Goal: Task Accomplishment & Management: Complete application form

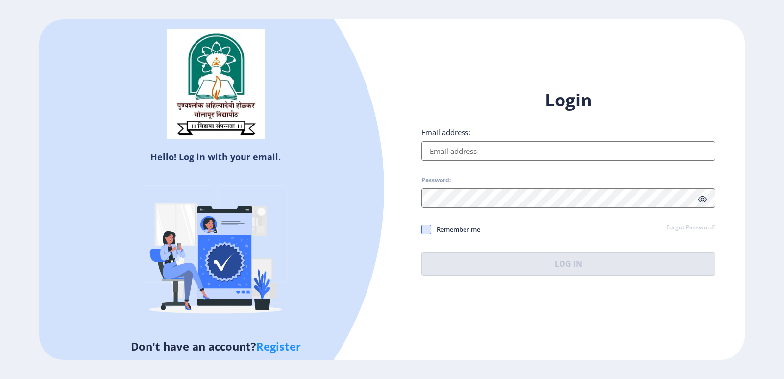
type input "[EMAIL_ADDRESS][DOMAIN_NAME]"
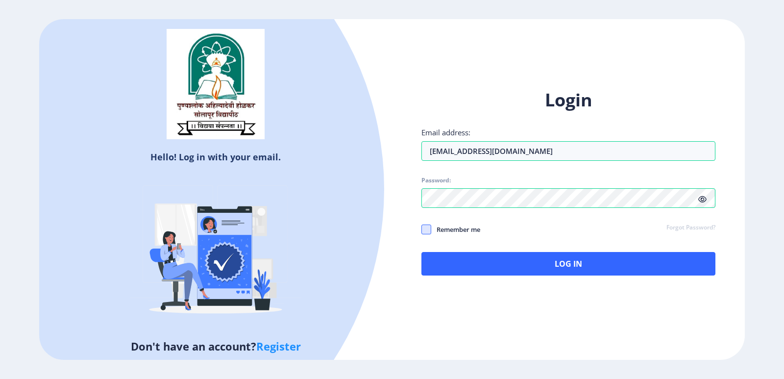
click at [422, 231] on span at bounding box center [427, 230] width 10 height 10
click at [422, 229] on input "Remember me" at bounding box center [422, 229] width 0 height 0
checkbox input "true"
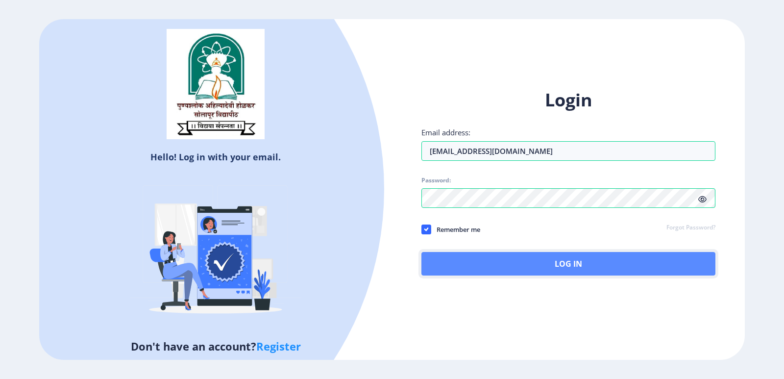
click at [458, 260] on button "Log In" at bounding box center [569, 264] width 294 height 24
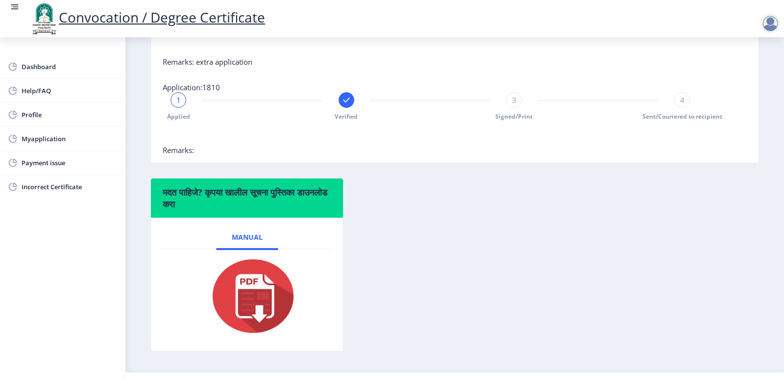
scroll to position [392, 0]
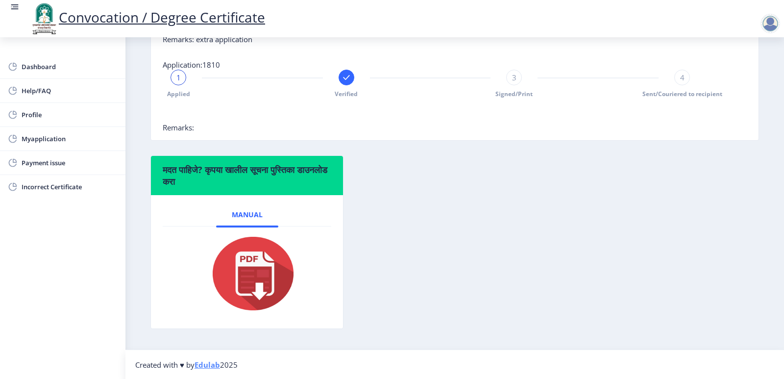
click at [182, 85] on div "1" at bounding box center [179, 78] width 16 height 16
click at [348, 82] on rect at bounding box center [347, 78] width 10 height 10
click at [514, 82] on span "3" at bounding box center [514, 78] width 4 height 10
click at [675, 85] on div "4" at bounding box center [683, 78] width 16 height 16
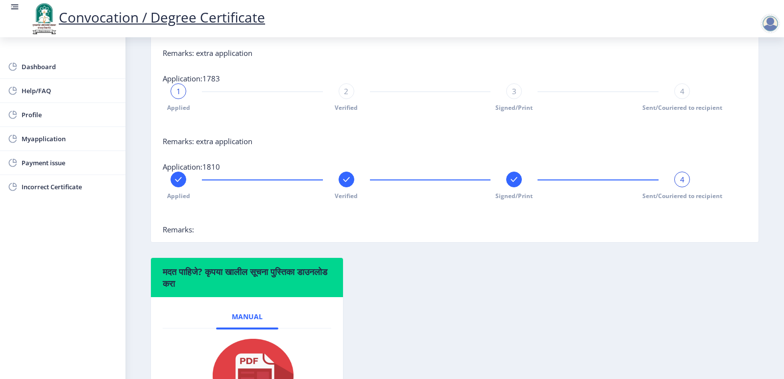
scroll to position [163, 0]
